Goal: Transaction & Acquisition: Obtain resource

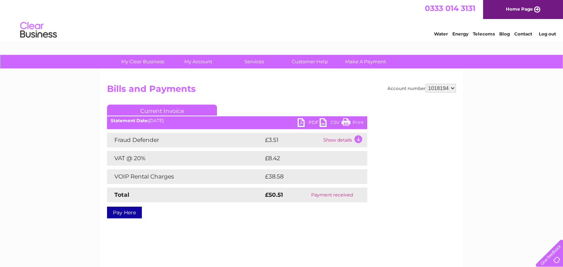
click at [517, 134] on div "My Clear Business Login Details My Details My Preferences Link Account My Accou…" at bounding box center [281, 227] width 563 height 345
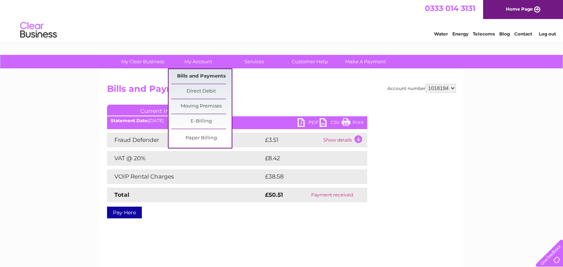
click at [195, 74] on link "Bills and Payments" at bounding box center [201, 76] width 60 height 15
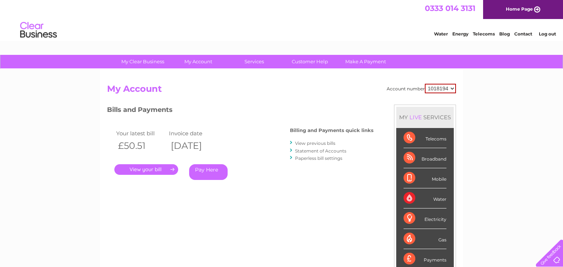
click at [314, 144] on link "View previous bills" at bounding box center [315, 143] width 40 height 5
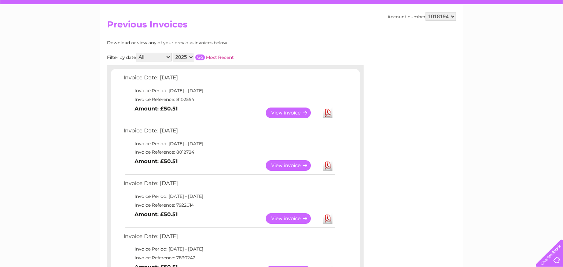
scroll to position [65, 0]
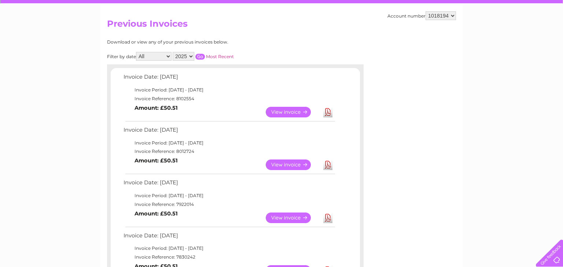
click at [328, 165] on link "Download" at bounding box center [327, 165] width 9 height 11
